Goal: Information Seeking & Learning: Understand process/instructions

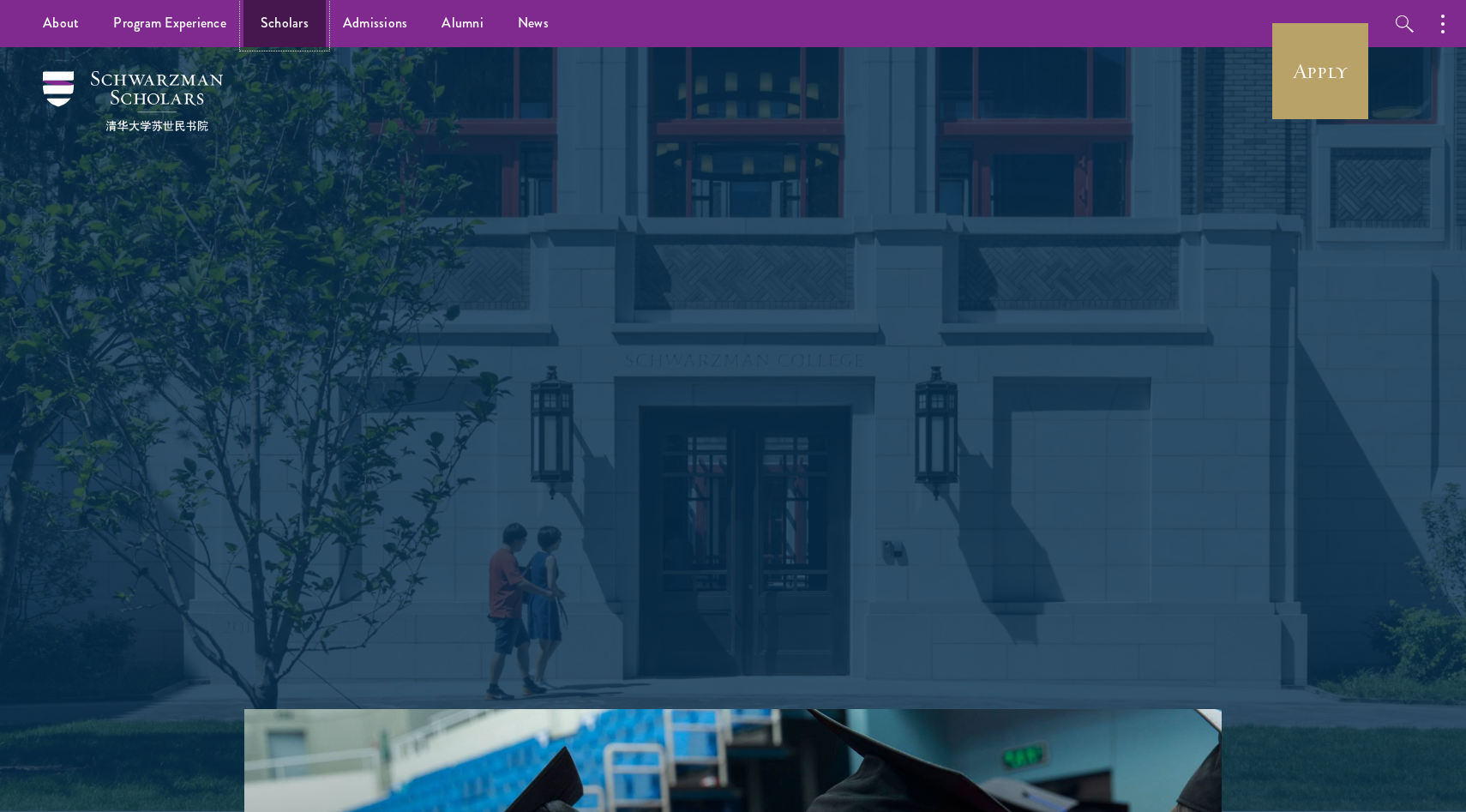
click at [272, 29] on link "Scholars" at bounding box center [285, 23] width 83 height 48
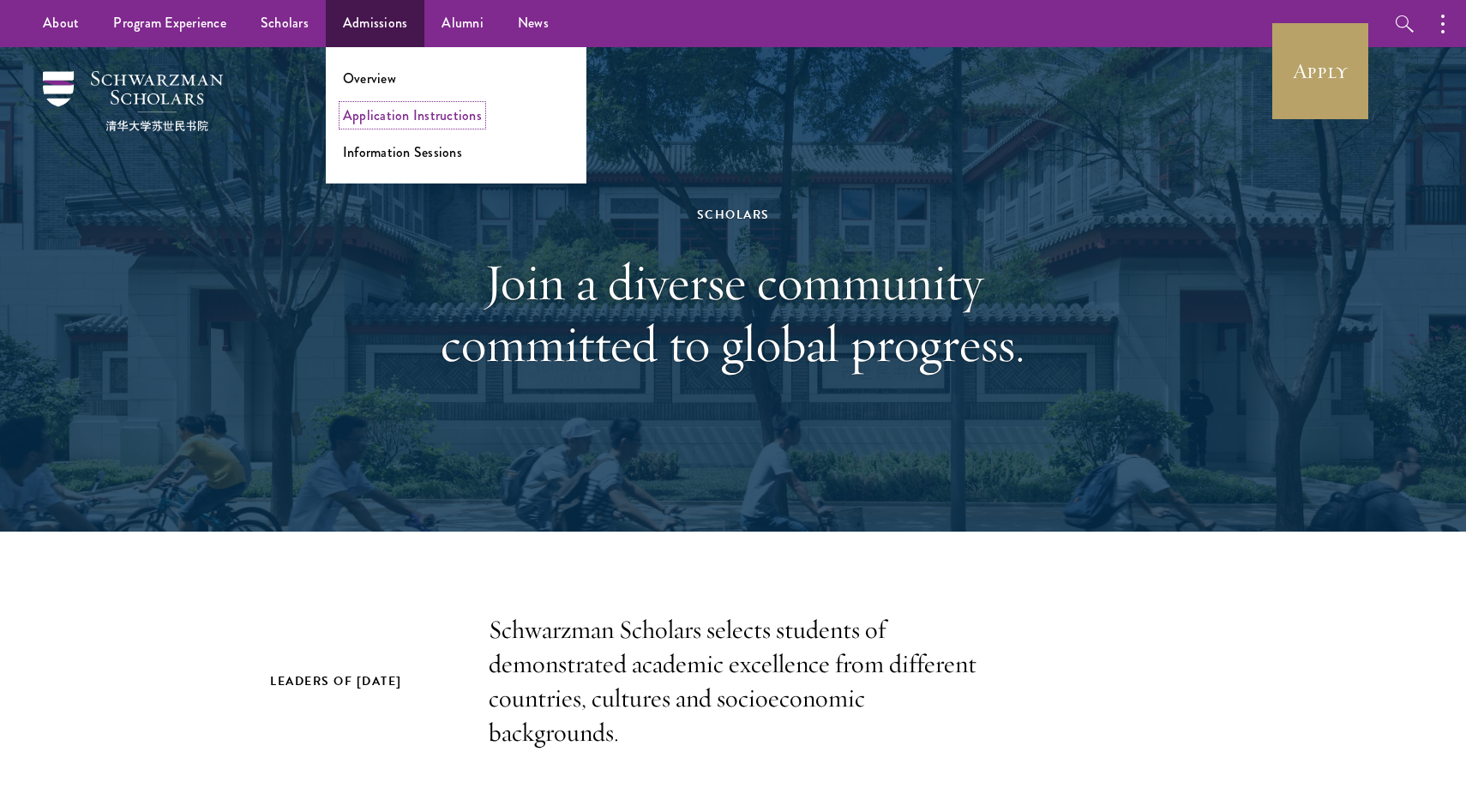
click at [364, 120] on link "Application Instructions" at bounding box center [412, 115] width 139 height 20
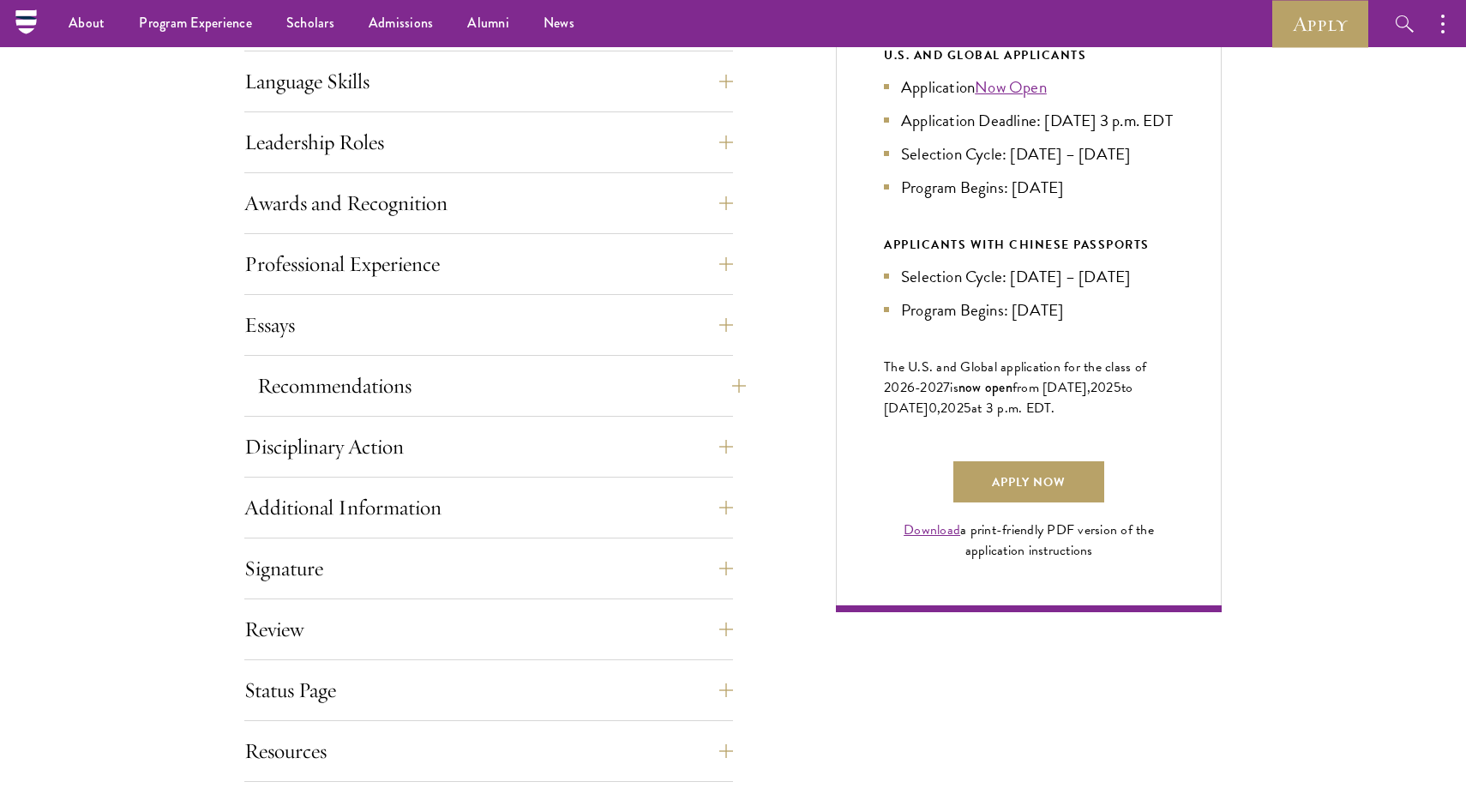
scroll to position [917, 0]
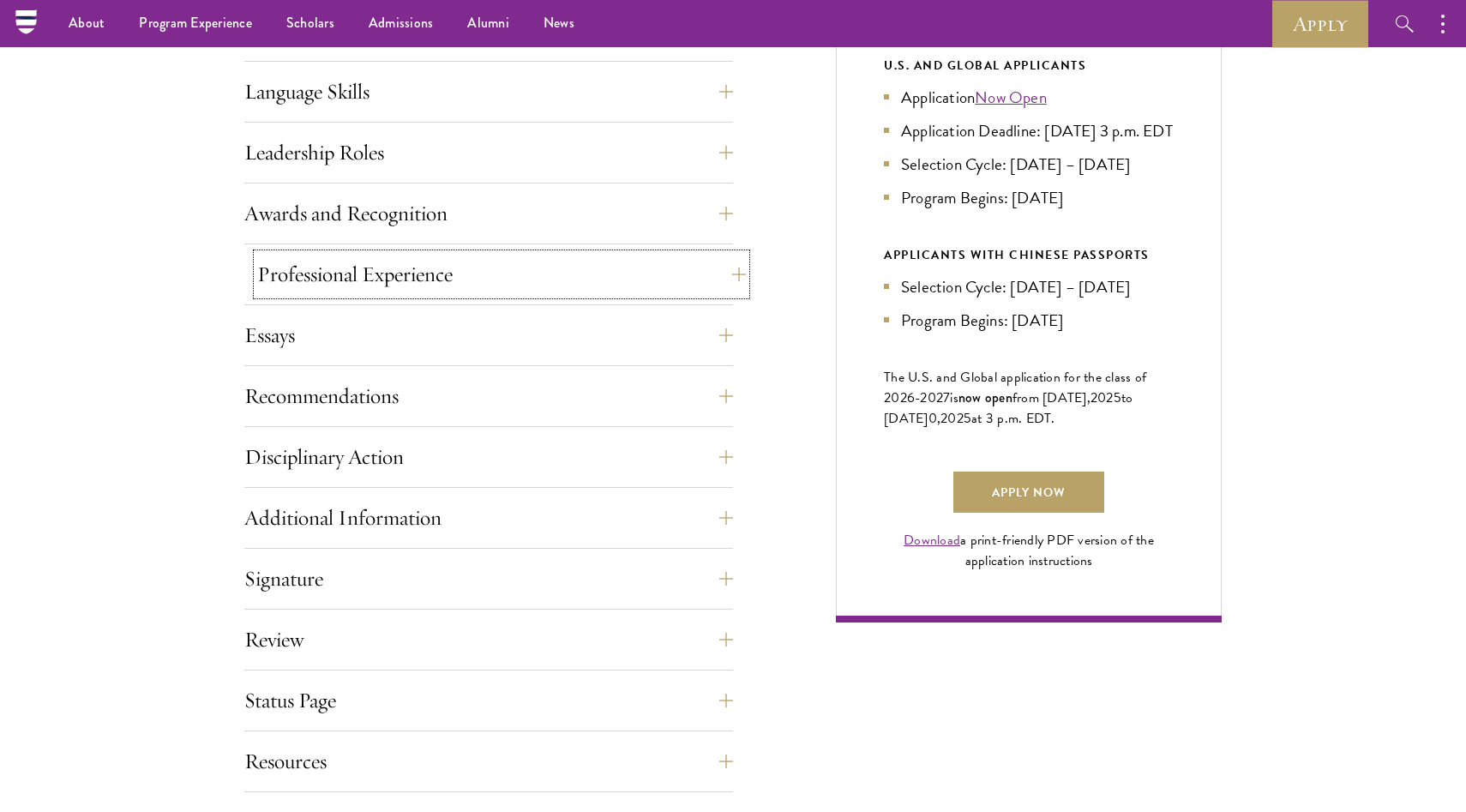
click at [475, 274] on button "Professional Experience" at bounding box center [501, 275] width 489 height 41
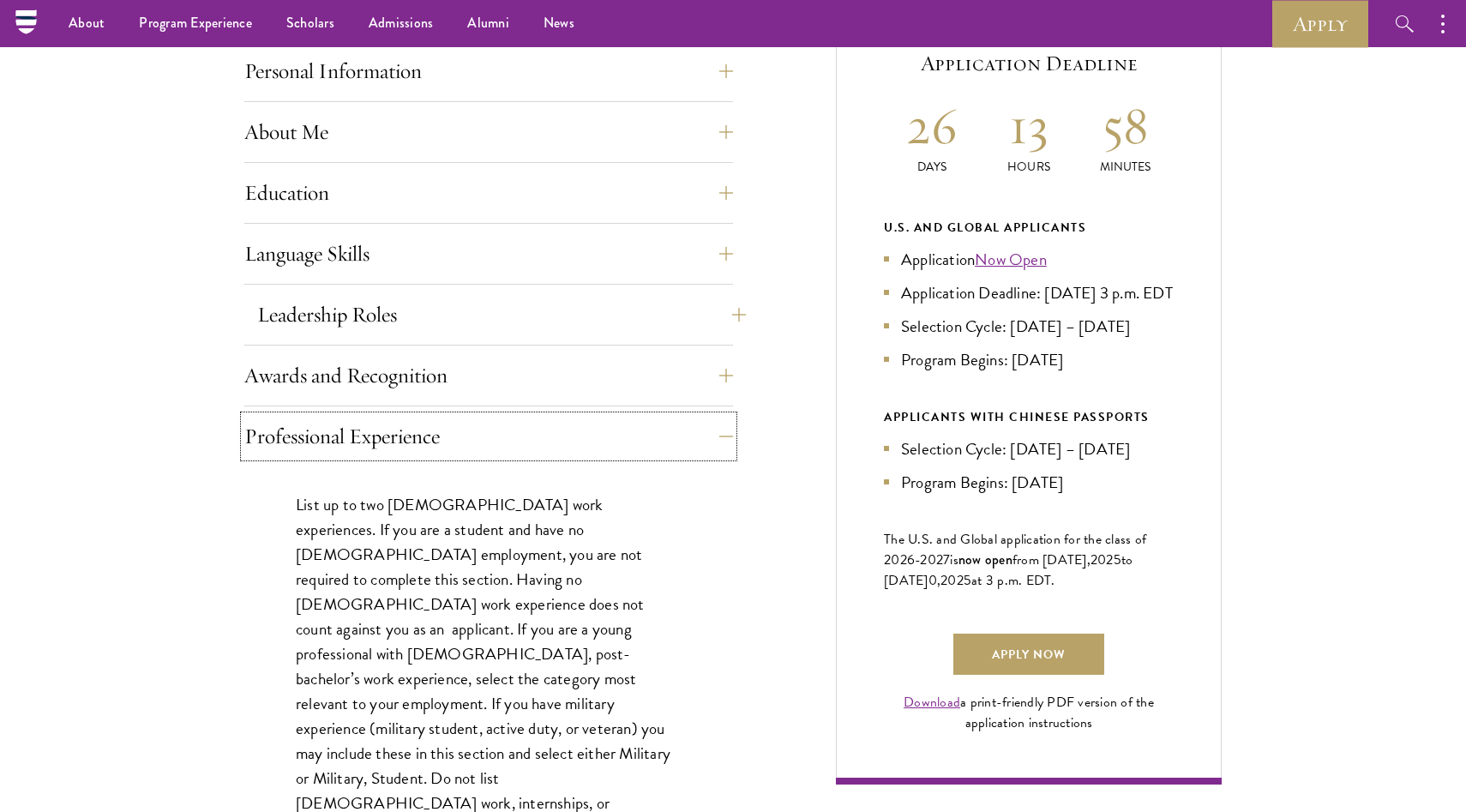
scroll to position [739, 0]
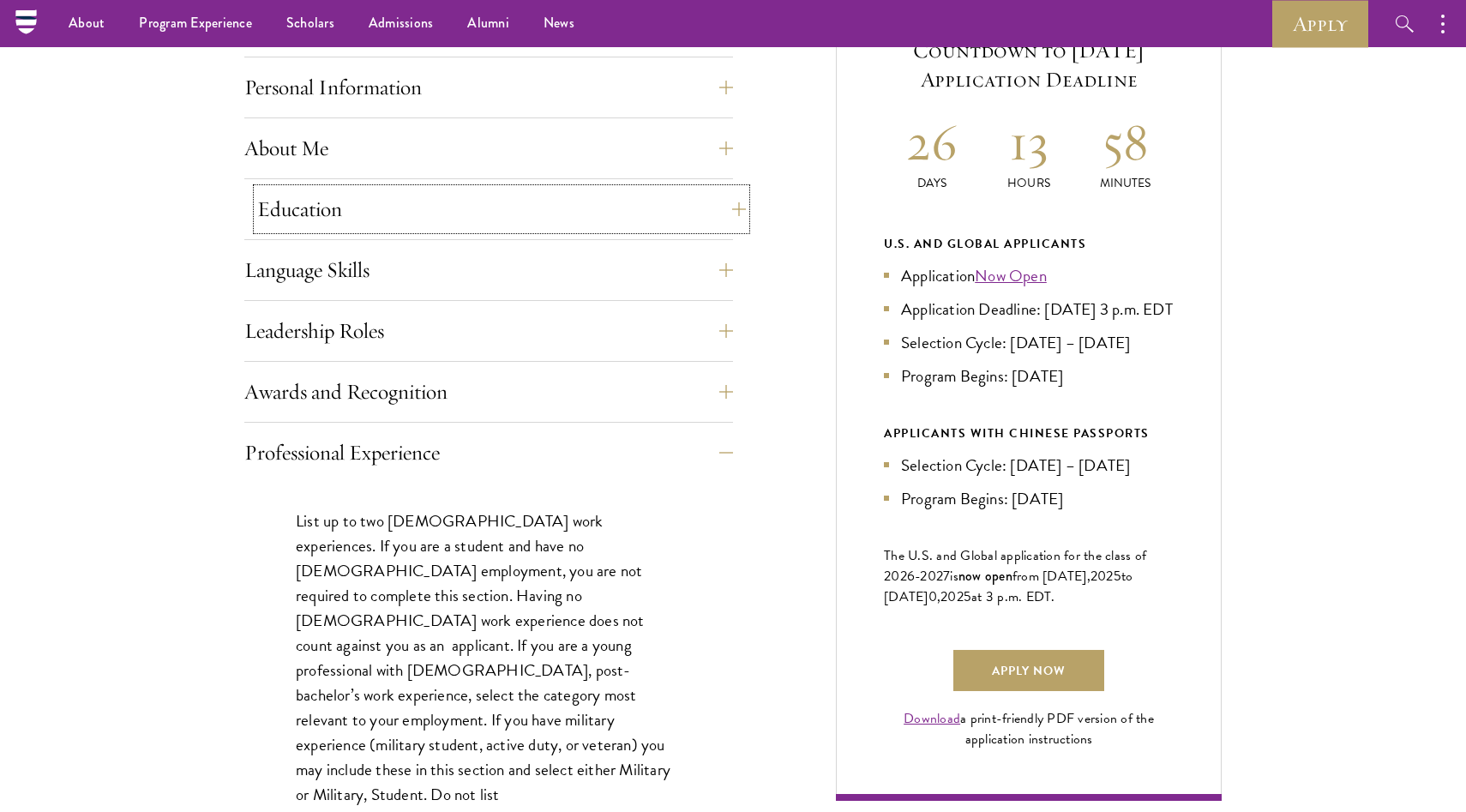
click at [499, 198] on button "Education" at bounding box center [501, 209] width 489 height 41
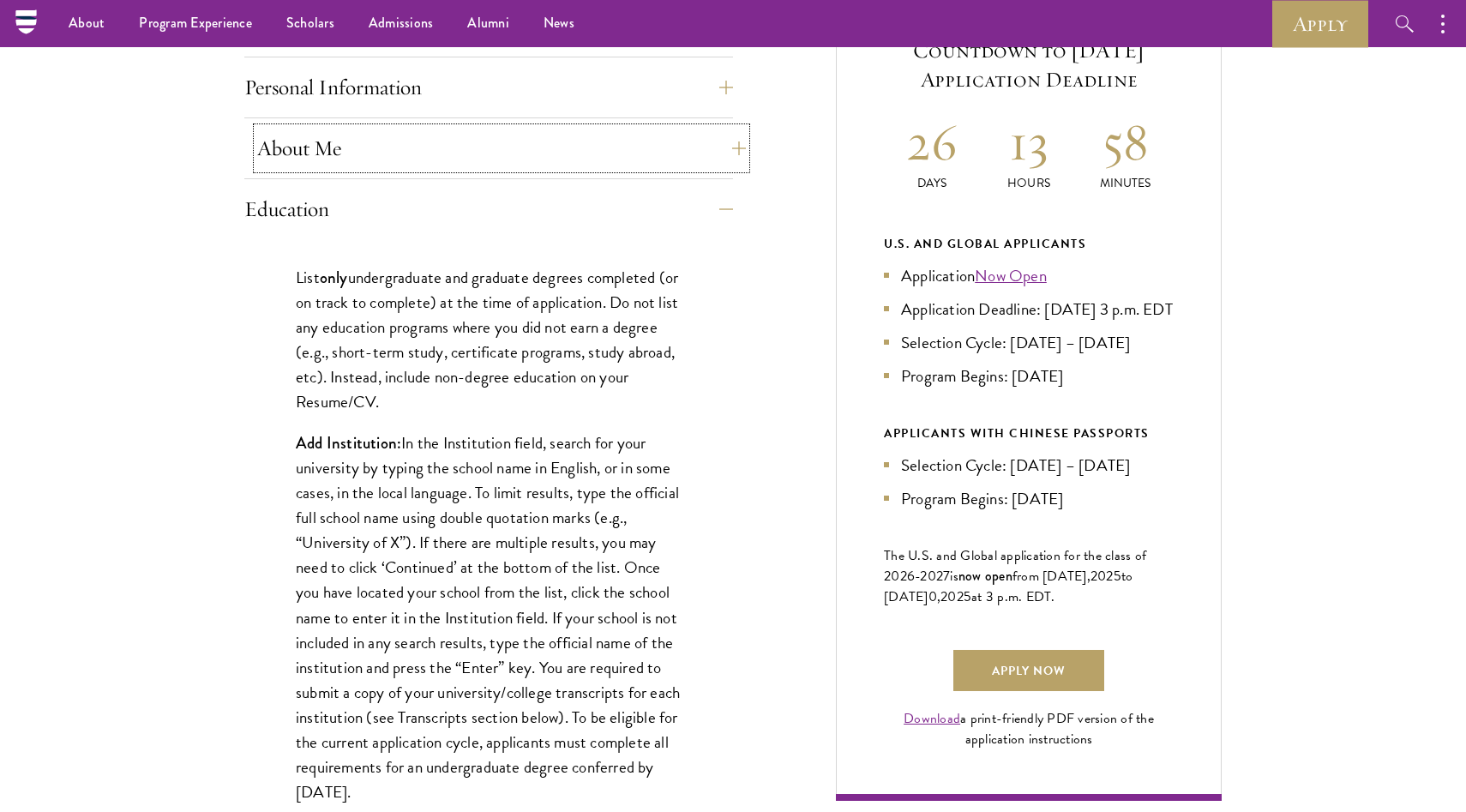
click at [527, 161] on button "About Me" at bounding box center [501, 148] width 489 height 41
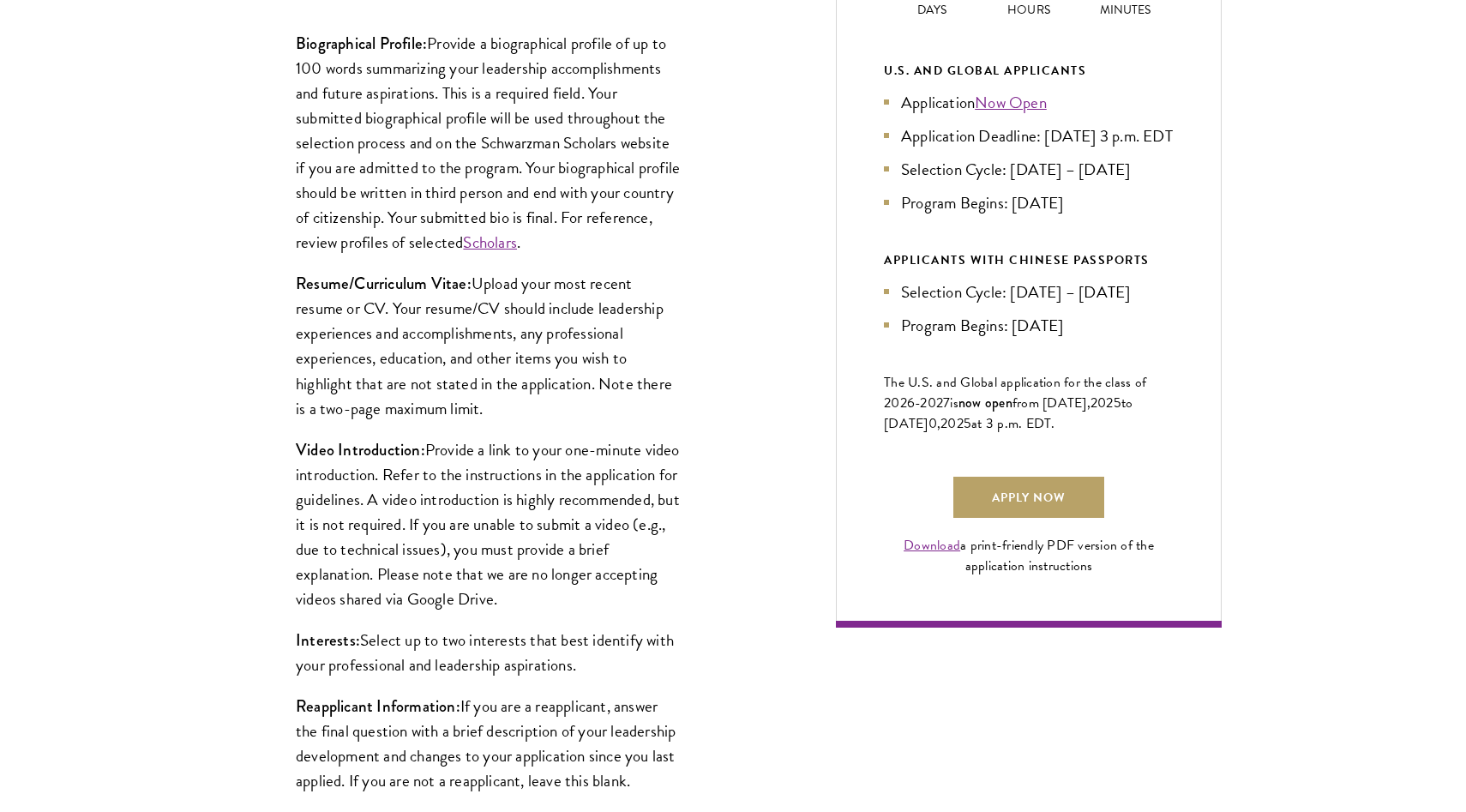
scroll to position [923, 0]
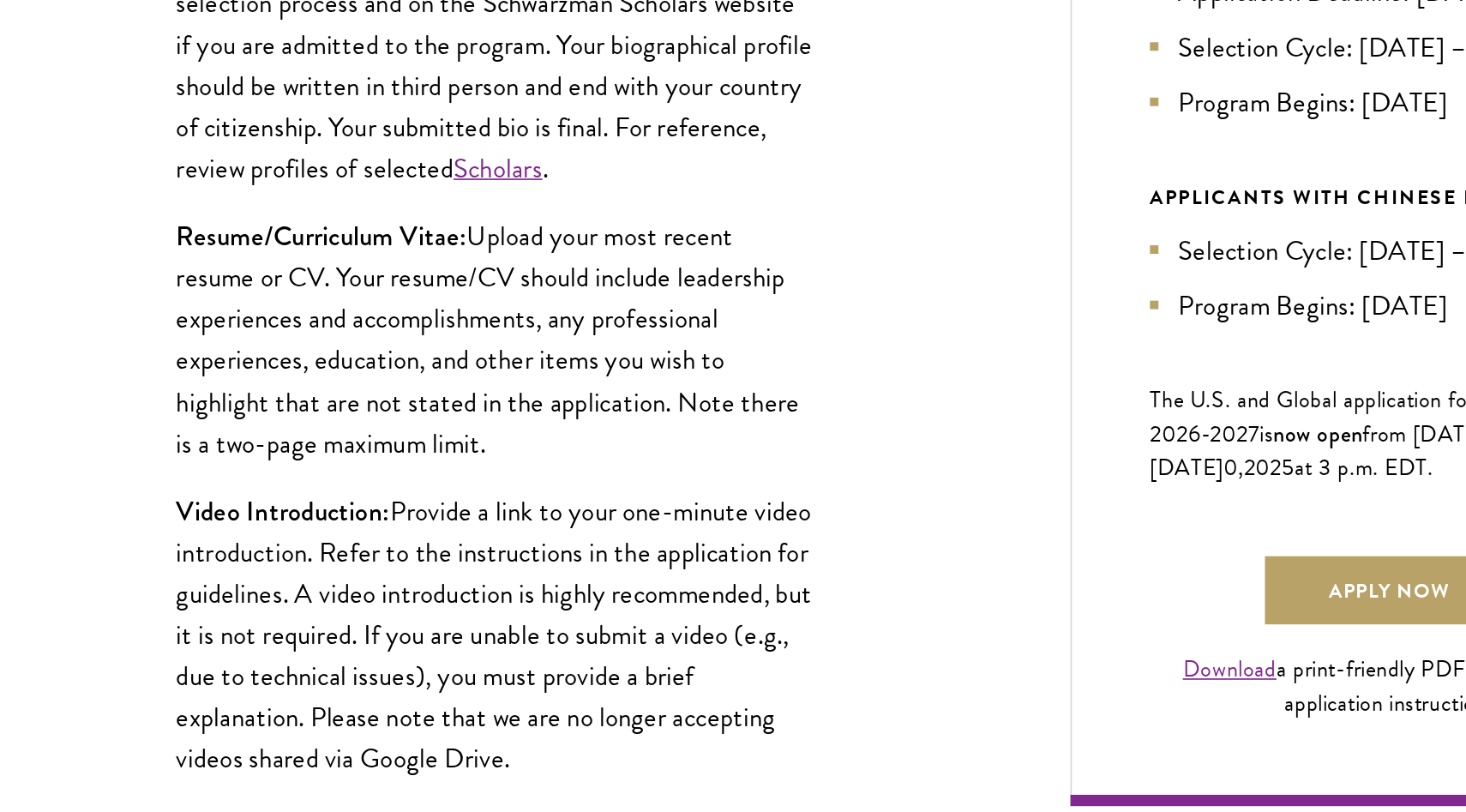
drag, startPoint x: 494, startPoint y: 394, endPoint x: 386, endPoint y: 304, distance: 140.6
click at [386, 304] on p "Resume/Curriculum Vitae: Upload your most recent resume or CV. Your resume/CV s…" at bounding box center [489, 334] width 386 height 149
click at [402, 372] on p "Resume/Curriculum Vitae: Upload your most recent resume or CV. Your resume/CV s…" at bounding box center [489, 334] width 386 height 149
click at [475, 383] on p "Resume/Curriculum Vitae: Upload your most recent resume or CV. Your resume/CV s…" at bounding box center [489, 334] width 386 height 149
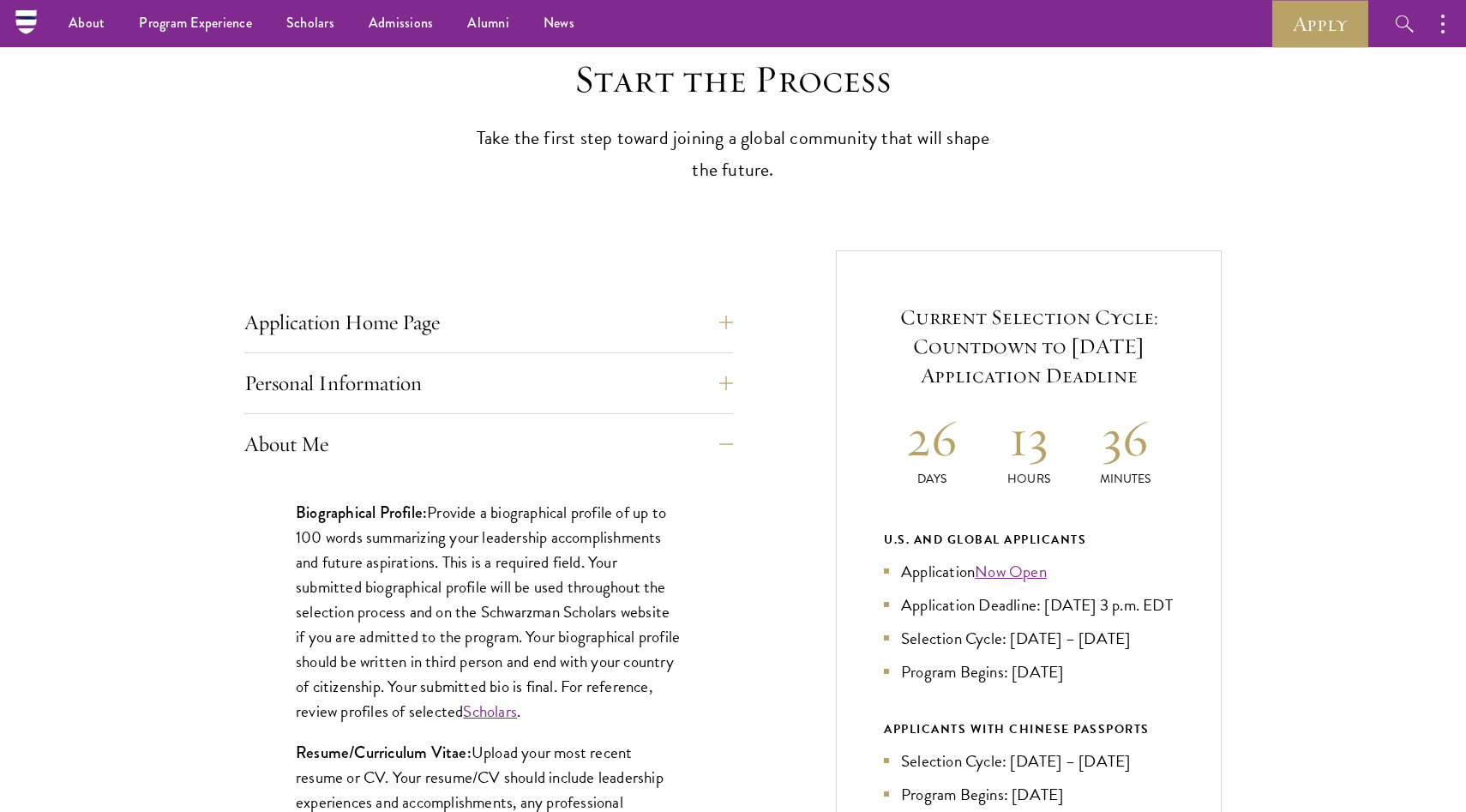
scroll to position [398, 0]
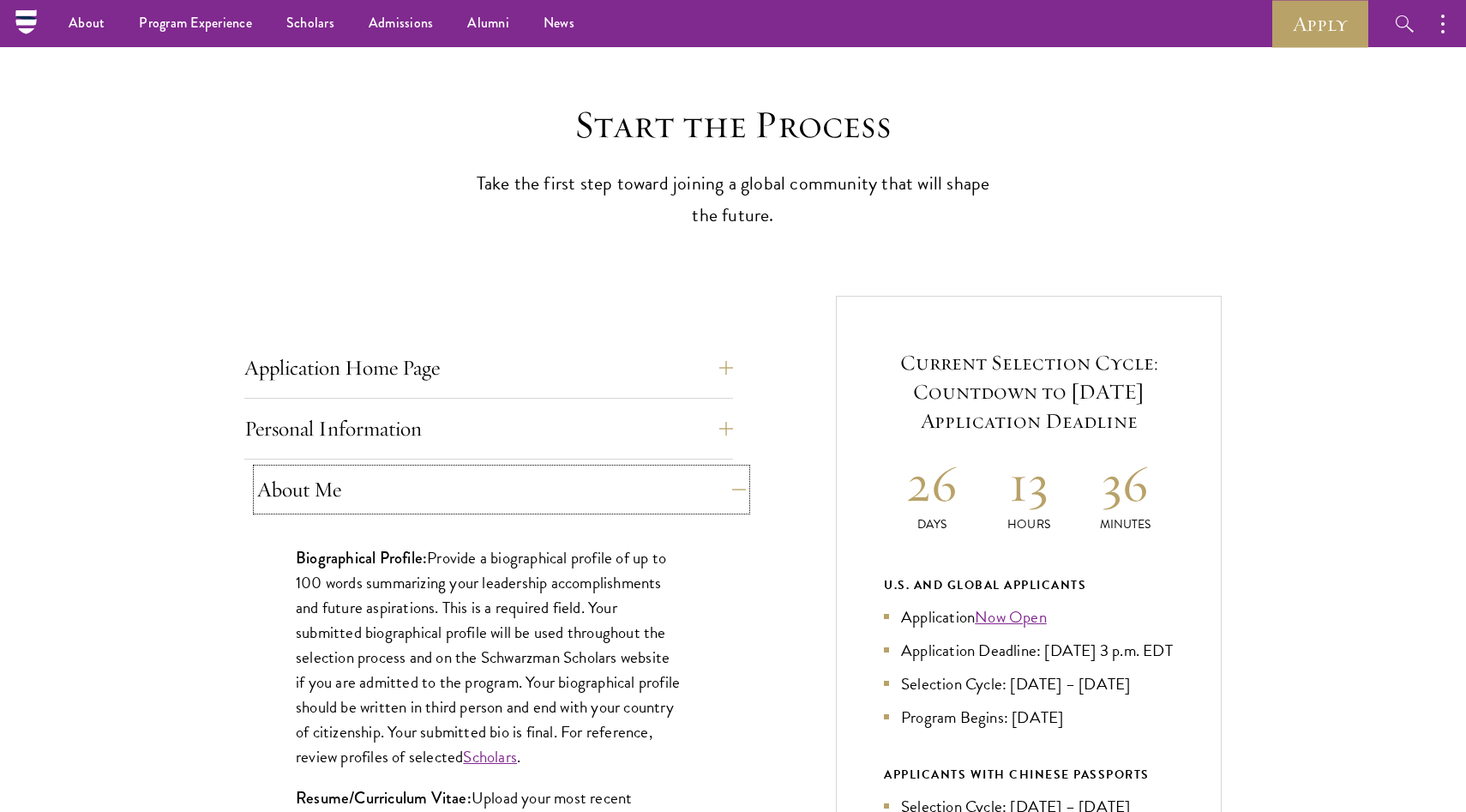
click at [441, 487] on button "About Me" at bounding box center [501, 490] width 489 height 41
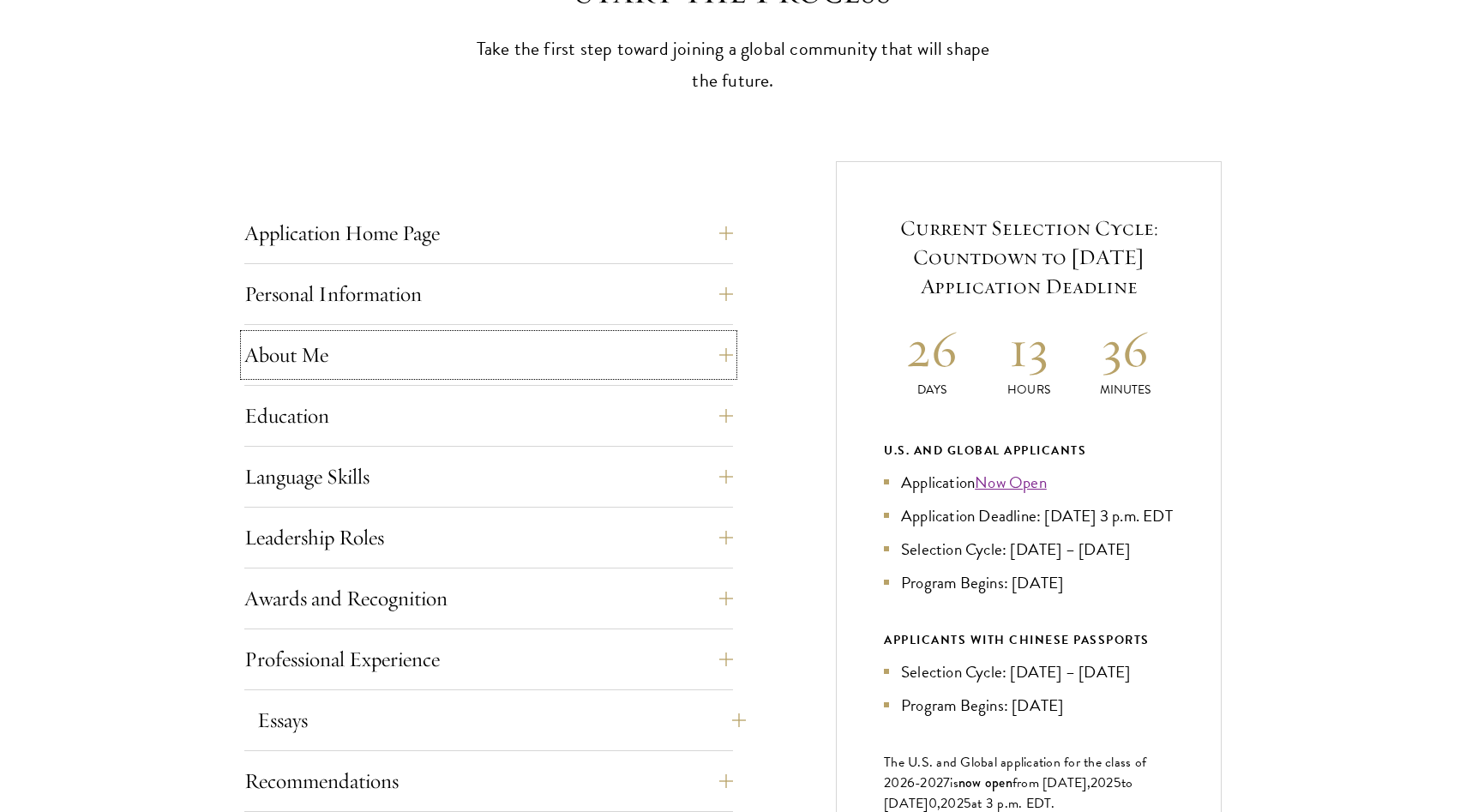
scroll to position [565, 0]
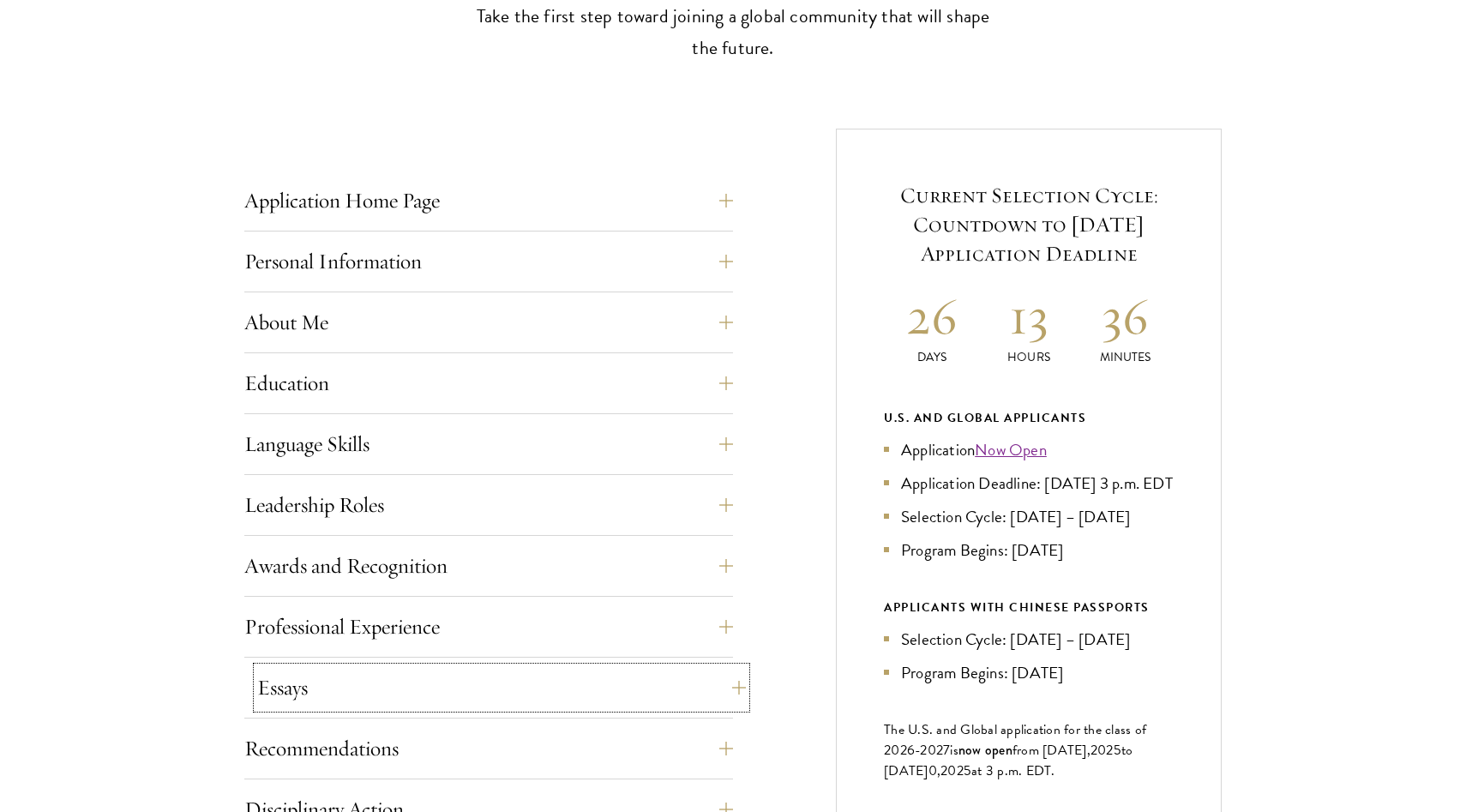
click at [353, 684] on button "Essays" at bounding box center [501, 688] width 489 height 41
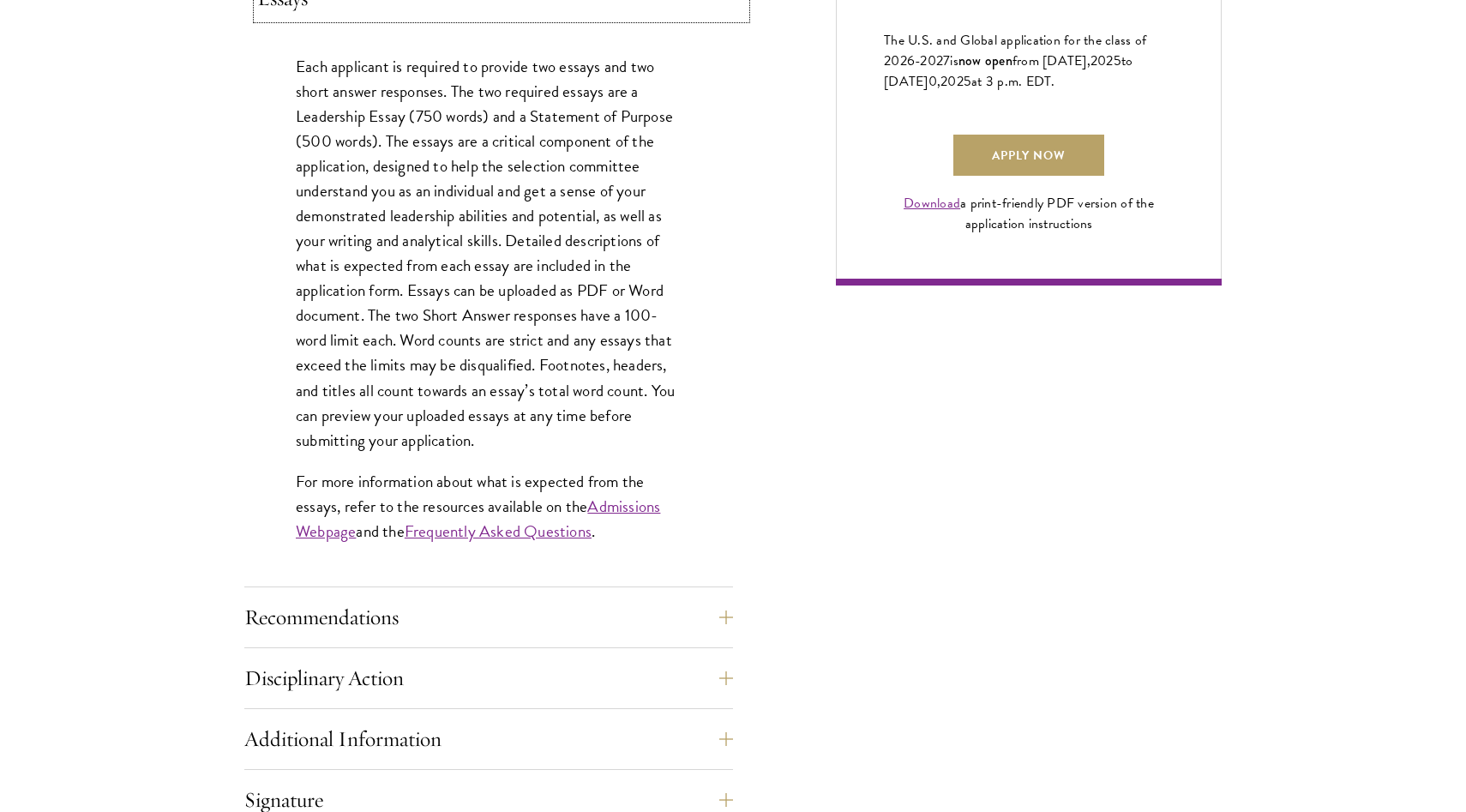
scroll to position [1303, 0]
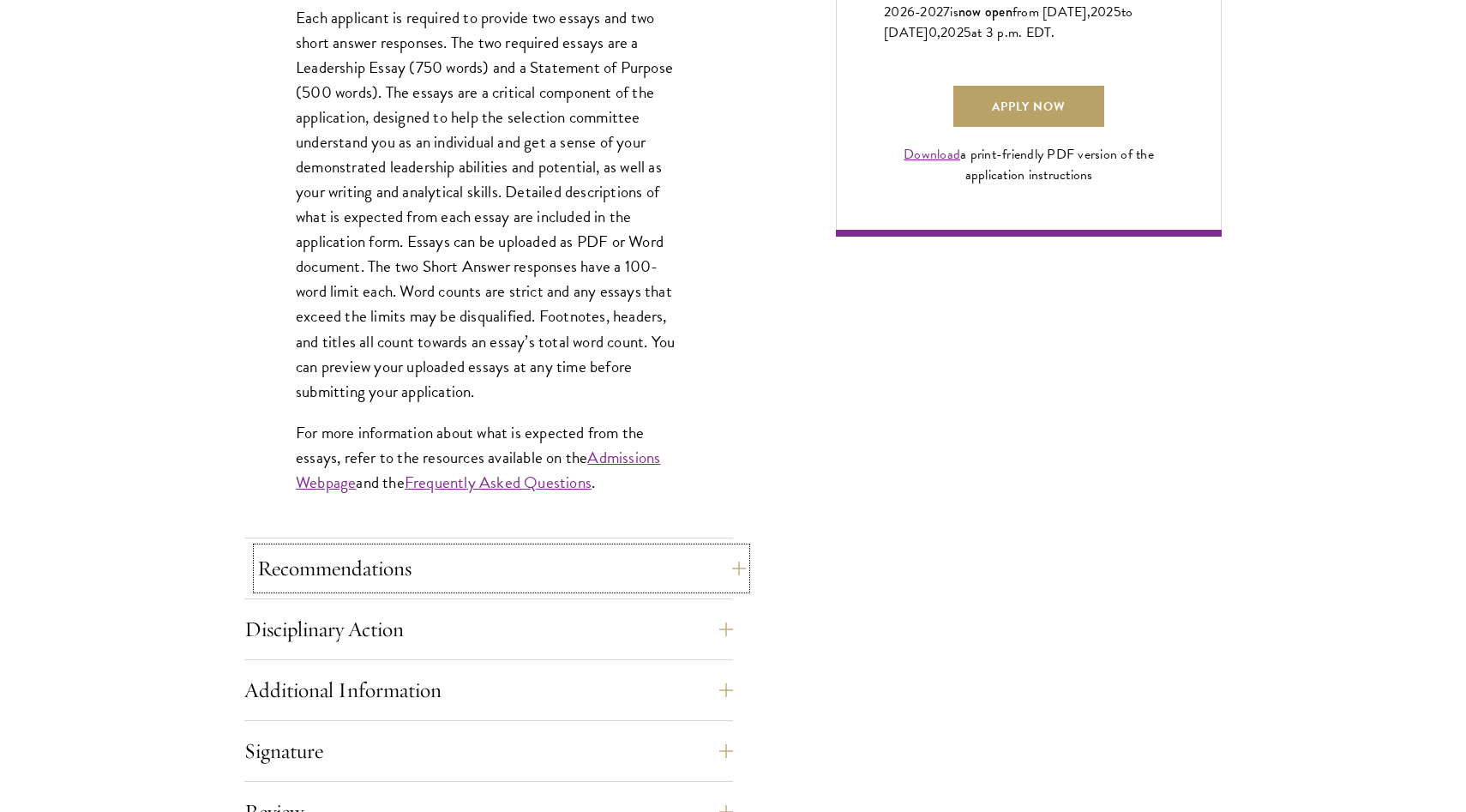
click at [401, 577] on button "Recommendations" at bounding box center [501, 569] width 489 height 41
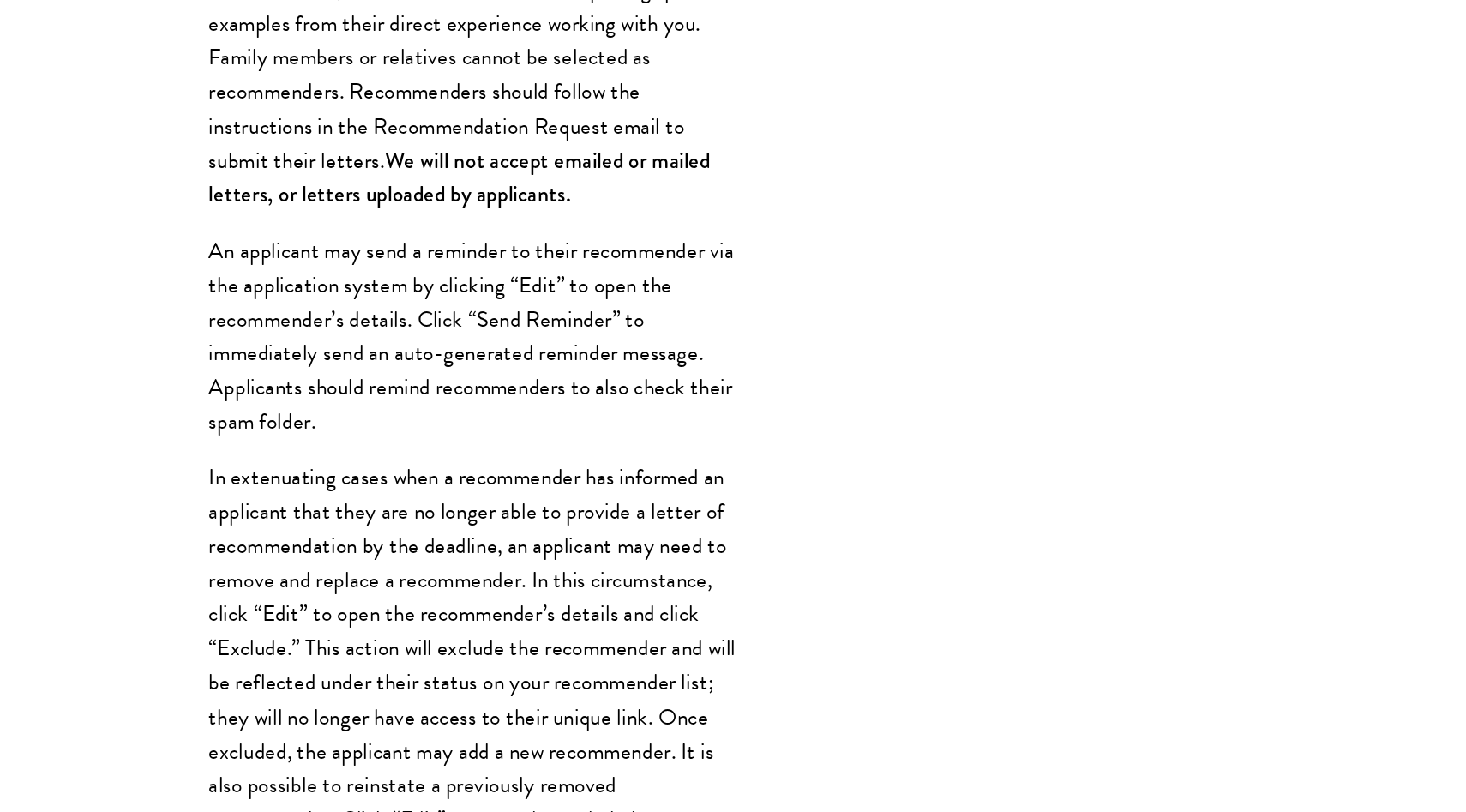
scroll to position [1434, 0]
